Goal: Information Seeking & Learning: Understand process/instructions

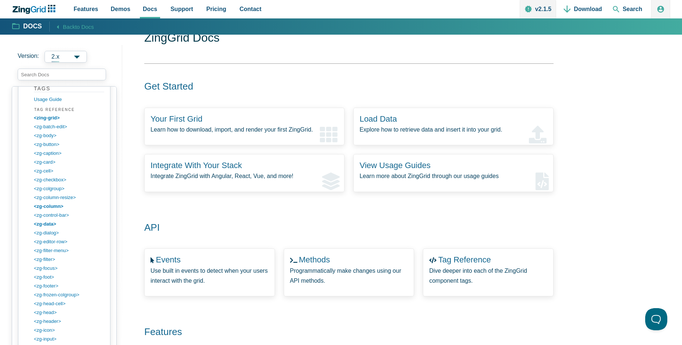
scroll to position [652, 0]
click at [49, 202] on link "<zg-colgroup>" at bounding box center [70, 201] width 70 height 9
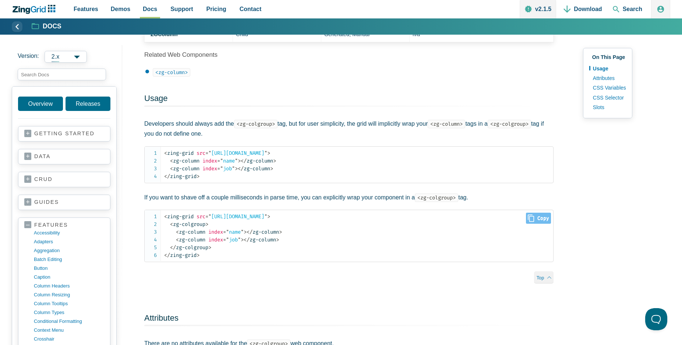
scroll to position [298, 0]
click at [542, 224] on span "Close Copy" at bounding box center [538, 218] width 25 height 11
type input "<zing-grid src="https://cdn.zinggrid.com/datasets/user-roles.json"> <zg-colgrou…"
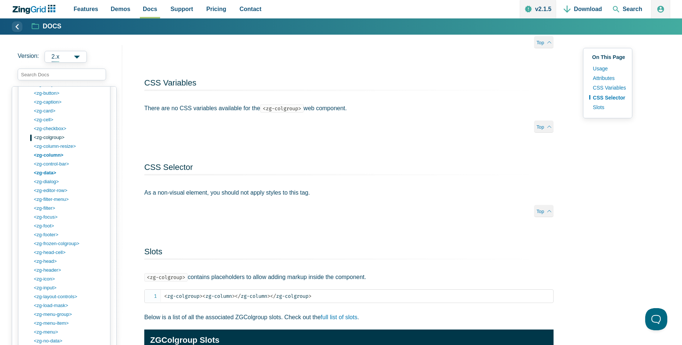
scroll to position [720, 0]
click at [55, 150] on link "<zg-column>" at bounding box center [70, 150] width 70 height 9
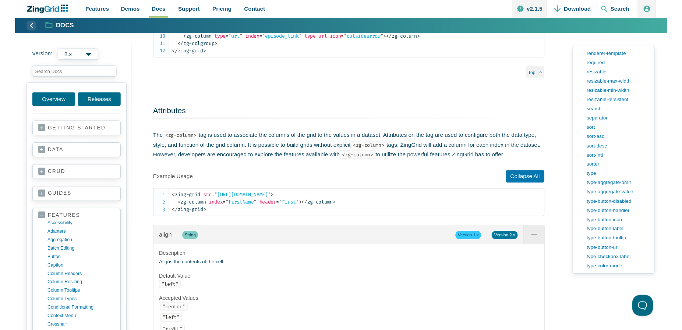
scroll to position [628, 0]
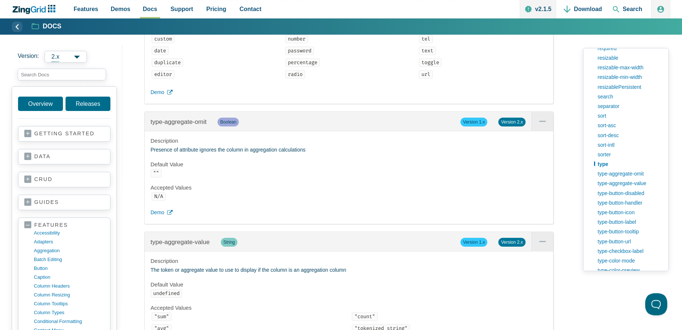
scroll to position [12393, 0]
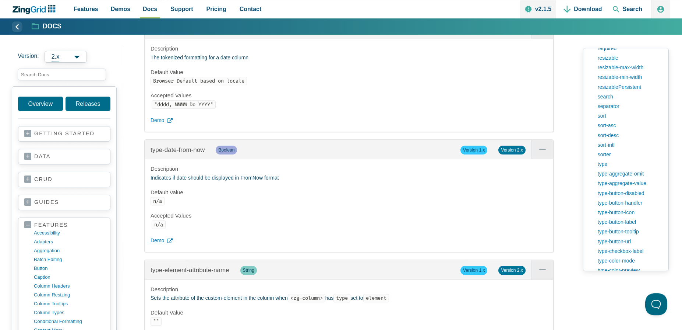
click at [540, 39] on span "App Content" at bounding box center [543, 29] width 22 height 19
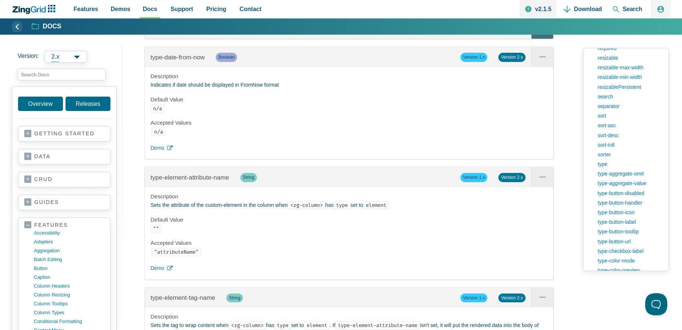
click at [541, 39] on span "App Content" at bounding box center [543, 29] width 22 height 19
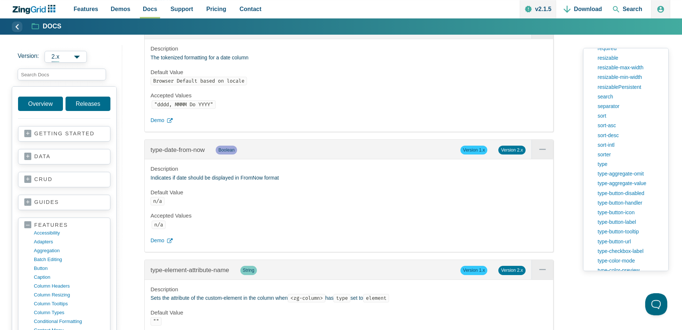
click at [158, 33] on span "type-date-format" at bounding box center [178, 29] width 46 height 7
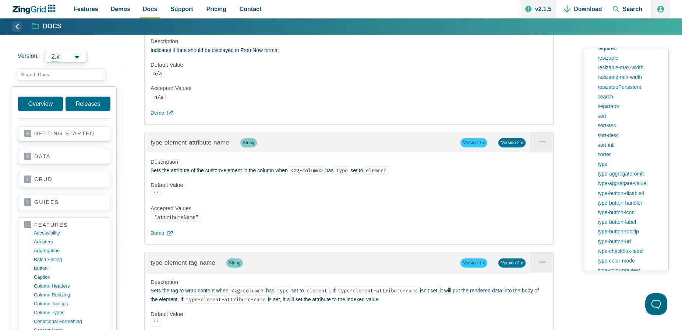
click at [150, 27] on icon "App Content" at bounding box center [149, 22] width 7 height 9
